Goal: Task Accomplishment & Management: Manage account settings

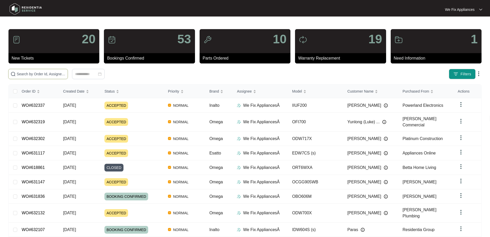
paste input "632319"
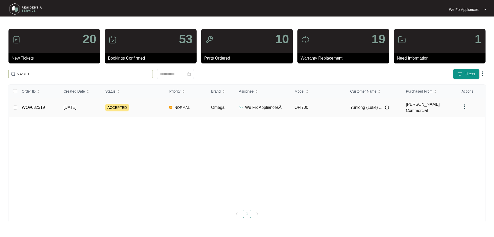
type input "632319"
click at [38, 105] on link "WO#632319" at bounding box center [33, 107] width 23 height 4
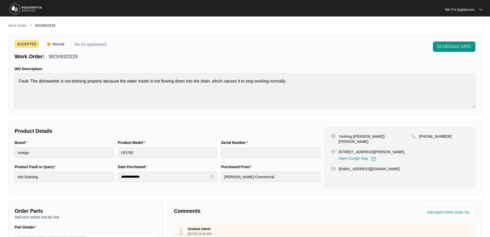
click at [459, 47] on span "SCHEDULE DATE" at bounding box center [454, 47] width 34 height 6
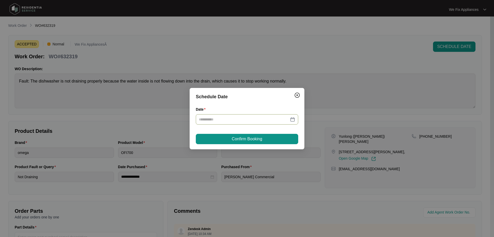
drag, startPoint x: 234, startPoint y: 116, endPoint x: 237, endPoint y: 121, distance: 5.7
click at [234, 117] on input "Date" at bounding box center [244, 119] width 90 height 6
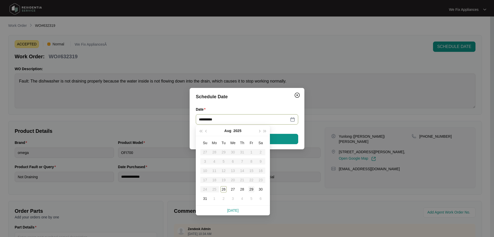
type input "**********"
click at [251, 191] on div "29" at bounding box center [251, 189] width 6 height 6
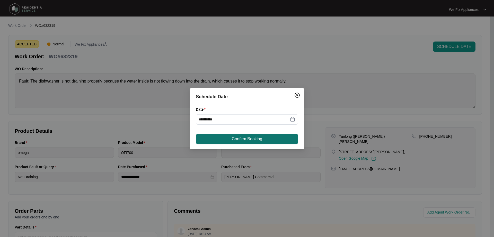
click at [250, 136] on span "Confirm Booking" at bounding box center [247, 139] width 30 height 6
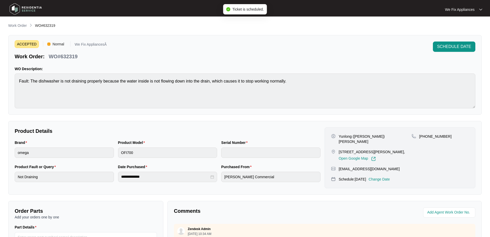
click at [32, 10] on img at bounding box center [26, 8] width 36 height 15
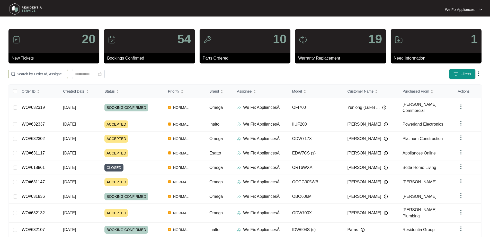
paste input "632084"
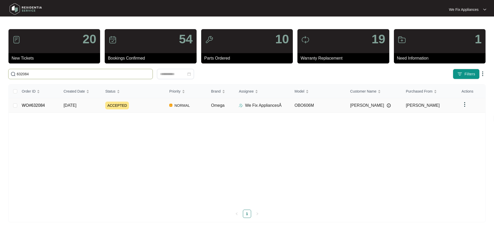
type input "632084"
click at [37, 104] on link "WO#632084" at bounding box center [33, 105] width 23 height 4
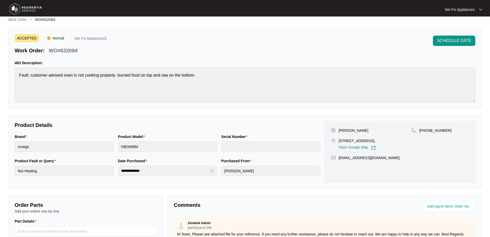
scroll to position [105, 0]
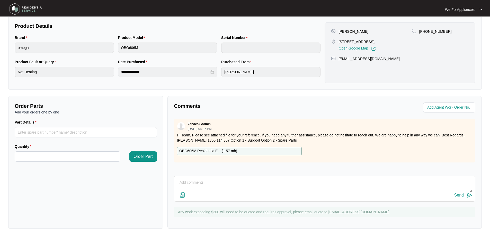
click at [235, 194] on div "Send" at bounding box center [325, 195] width 296 height 7
click at [250, 192] on div "Send" at bounding box center [325, 188] width 302 height 26
type textarea "Hi team just fyi left msg and also sent text thank you."
click at [460, 195] on div "Send" at bounding box center [460, 195] width 10 height 5
click at [23, 13] on img at bounding box center [26, 8] width 36 height 15
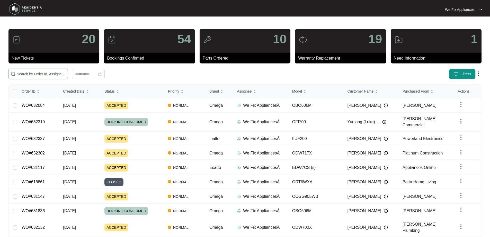
drag, startPoint x: 62, startPoint y: 71, endPoint x: 45, endPoint y: 75, distance: 18.2
paste input "632337"
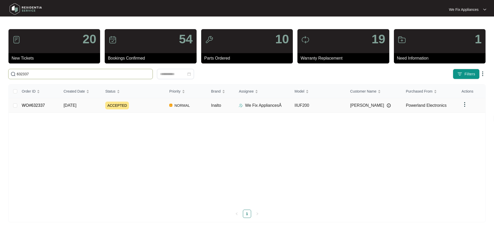
type input "632337"
click at [36, 107] on link "WO#632337" at bounding box center [33, 105] width 23 height 4
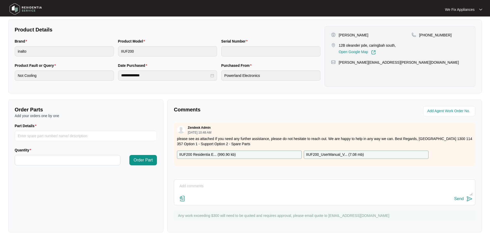
scroll to position [103, 0]
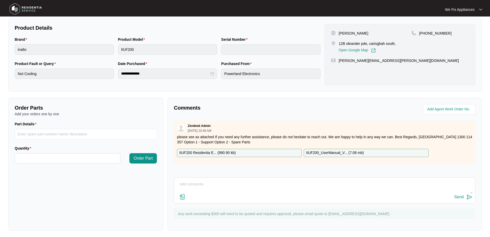
click at [247, 185] on textarea at bounding box center [325, 186] width 296 height 13
type textarea "Hi team just fyi - left msg and also sent txt stel."
click at [460, 194] on button "Send" at bounding box center [464, 196] width 18 height 7
click at [26, 7] on img at bounding box center [26, 8] width 36 height 15
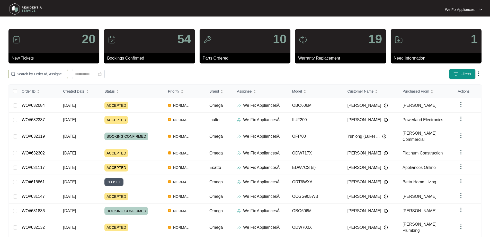
paste input "632337"
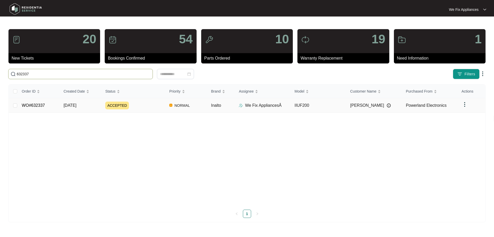
type input "632337"
click at [46, 107] on td "WO#632337" at bounding box center [39, 105] width 42 height 14
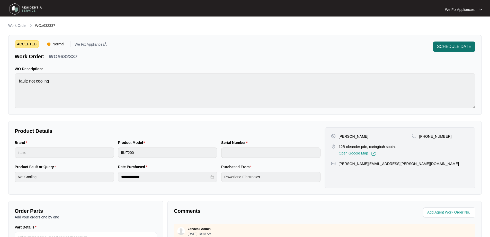
click at [437, 47] on span "SCHEDULE DATE" at bounding box center [454, 47] width 34 height 6
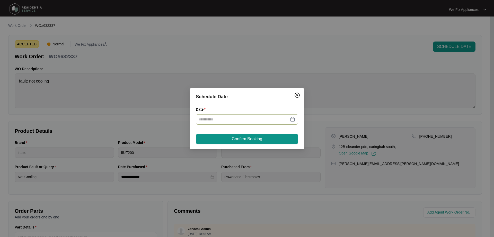
click at [236, 119] on input "Date" at bounding box center [244, 119] width 90 height 6
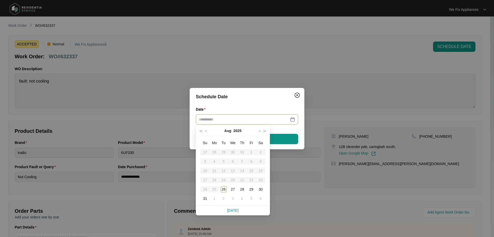
type input "**********"
click at [253, 190] on div "29" at bounding box center [251, 189] width 6 height 6
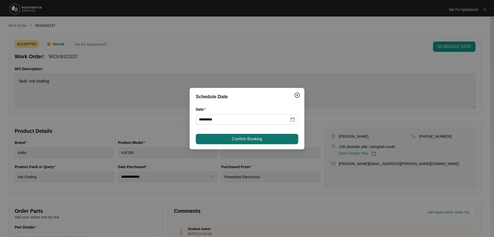
click at [241, 136] on span "Confirm Booking" at bounding box center [247, 139] width 30 height 6
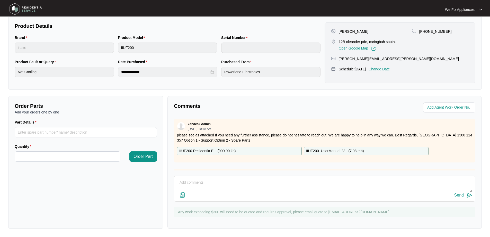
scroll to position [105, 0]
click at [204, 183] on textarea at bounding box center [325, 184] width 296 height 13
type textarea "Hi team, just fyi - customer requested [DATE] offered [DATE] can't do kid in da…"
click at [456, 200] on div "Hi team, just fyi - customer requested [DATE] offered [DATE] can't do kid in da…" at bounding box center [325, 188] width 302 height 26
click at [458, 195] on div "Send" at bounding box center [460, 195] width 10 height 5
